Goal: Navigation & Orientation: Understand site structure

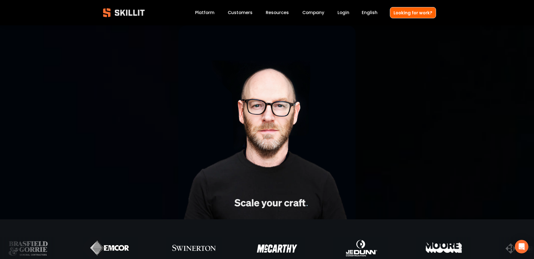
click at [208, 13] on link "Platform" at bounding box center [204, 13] width 19 height 8
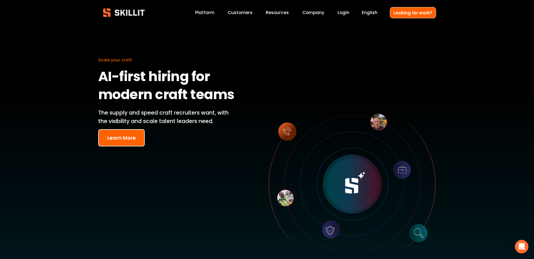
click at [242, 14] on link "Customers" at bounding box center [240, 13] width 25 height 8
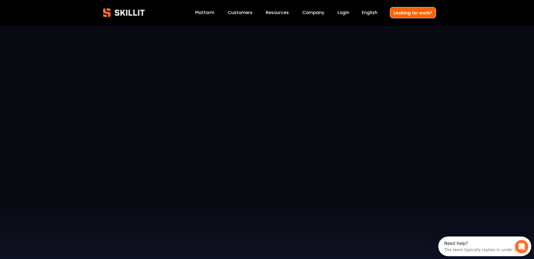
click at [0, 0] on span "Pricing" at bounding box center [0, 0] width 0 height 0
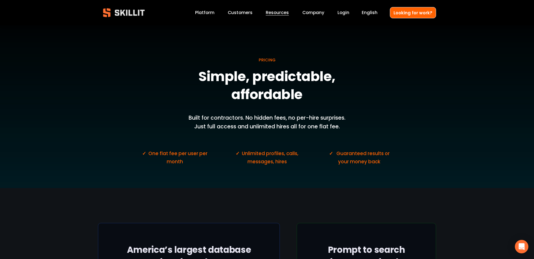
click at [0, 0] on link "Labor Insights" at bounding box center [0, 0] width 0 height 0
